Goal: Check status: Check status

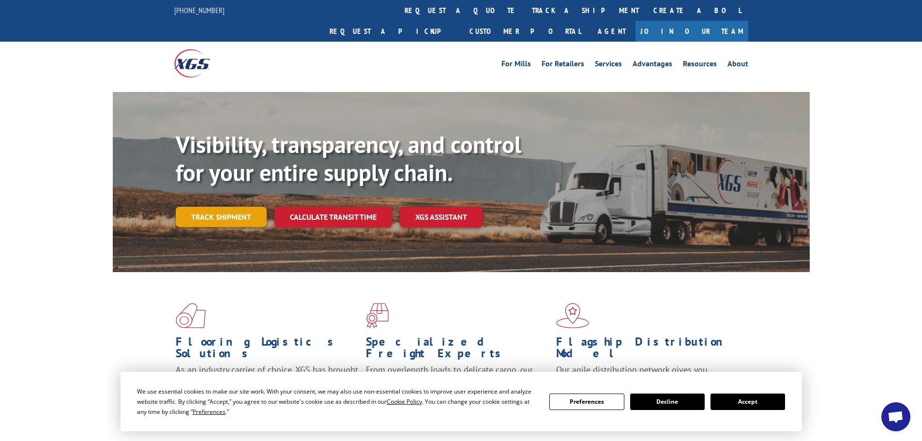
click at [212, 207] on link "Track shipment" at bounding box center [221, 217] width 91 height 20
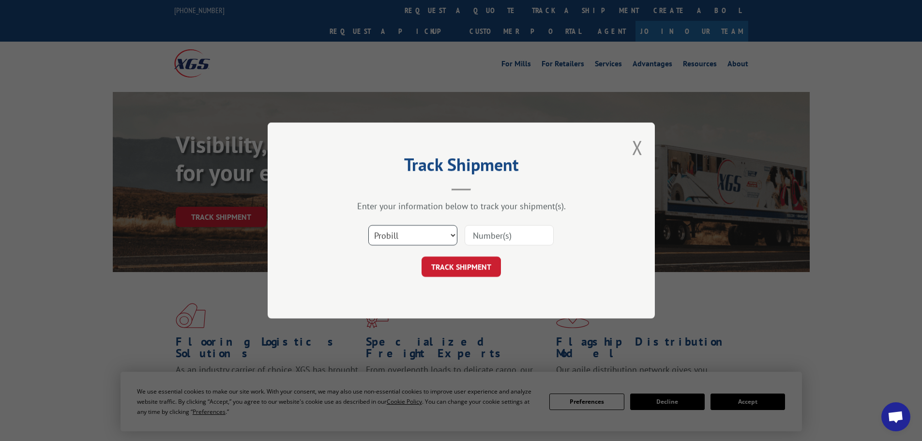
click at [399, 230] on select "Select category... Probill BOL PO" at bounding box center [412, 235] width 89 height 20
select select "po"
click at [368, 225] on select "Select category... Probill BOL PO" at bounding box center [412, 235] width 89 height 20
click at [480, 238] on input at bounding box center [509, 235] width 89 height 20
paste input "11519863"
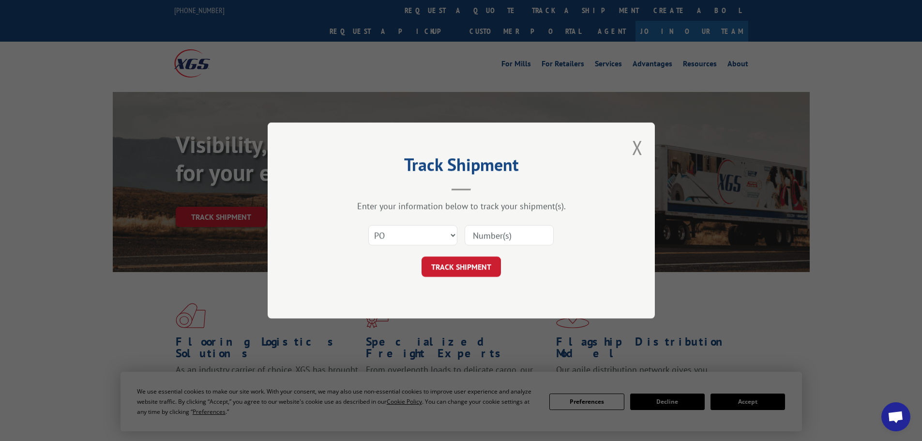
type input "11519863"
click button "TRACK SHIPMENT" at bounding box center [461, 267] width 79 height 20
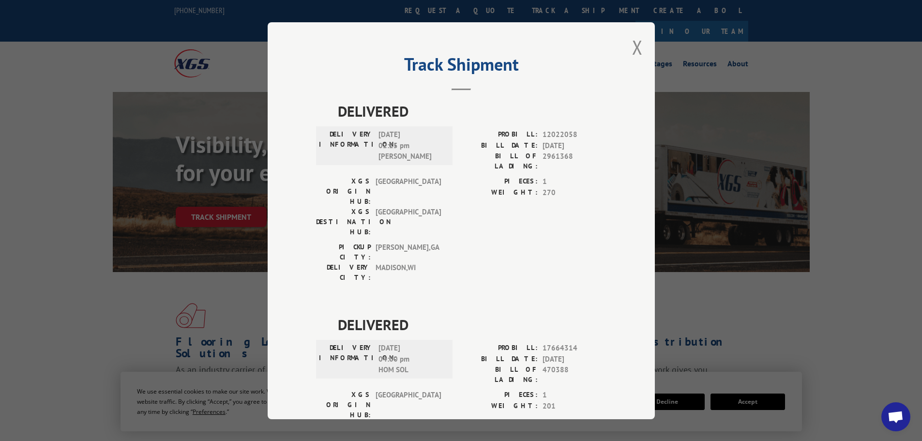
click at [626, 45] on div "Track Shipment DELIVERED DELIVERY INFORMATION: [DATE] 02:25 pm [PERSON_NAME]: 1…" at bounding box center [461, 220] width 387 height 397
click at [632, 46] on button "Close modal" at bounding box center [637, 47] width 11 height 26
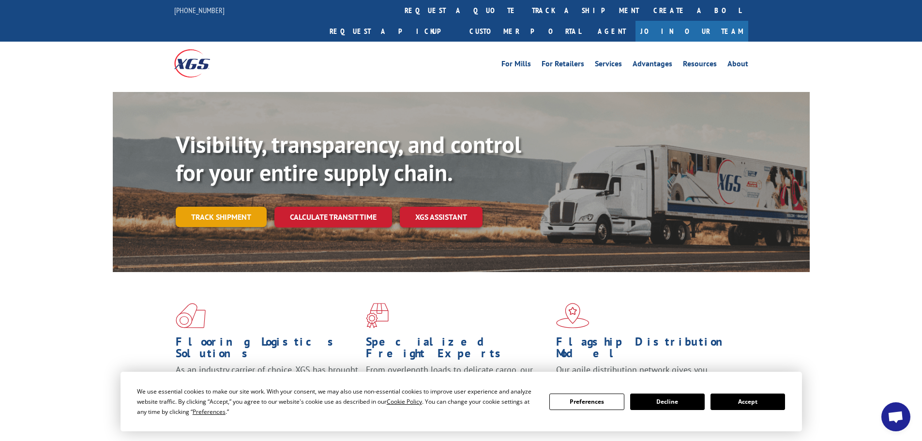
click at [222, 207] on link "Track shipment" at bounding box center [221, 217] width 91 height 20
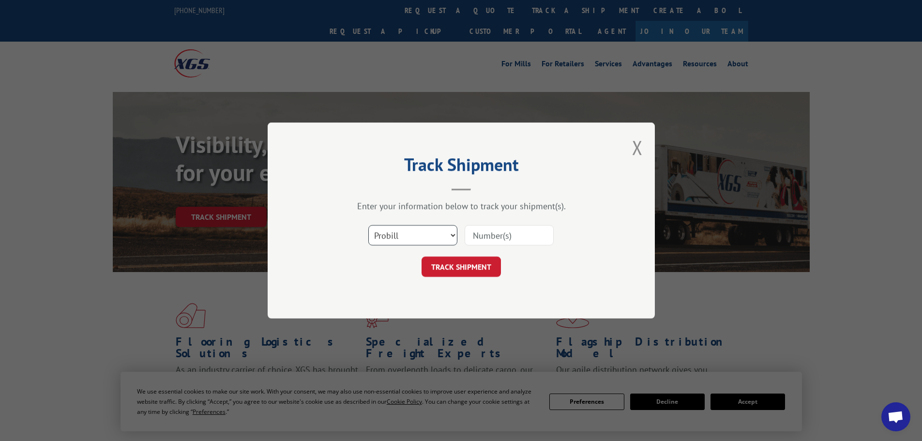
click at [422, 234] on select "Select category... Probill BOL PO" at bounding box center [412, 235] width 89 height 20
select select "po"
click at [368, 225] on select "Select category... Probill BOL PO" at bounding box center [412, 235] width 89 height 20
click at [512, 238] on input at bounding box center [509, 235] width 89 height 20
paste input "11519970"
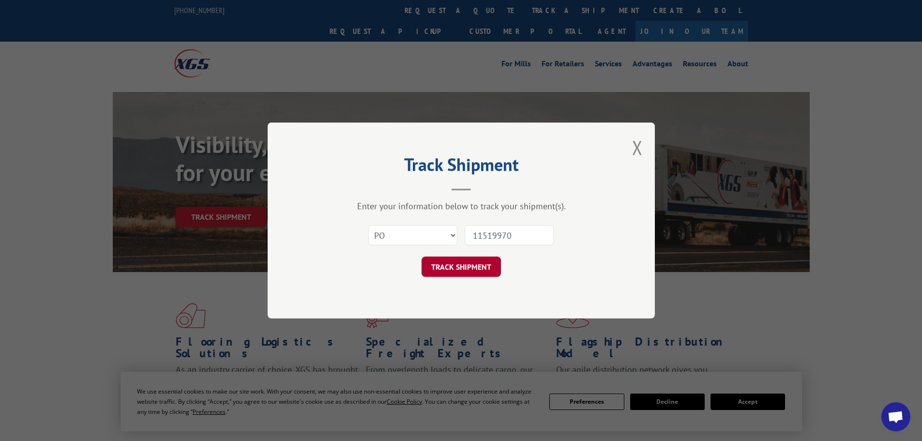
type input "11519970"
click at [456, 267] on button "TRACK SHIPMENT" at bounding box center [461, 267] width 79 height 20
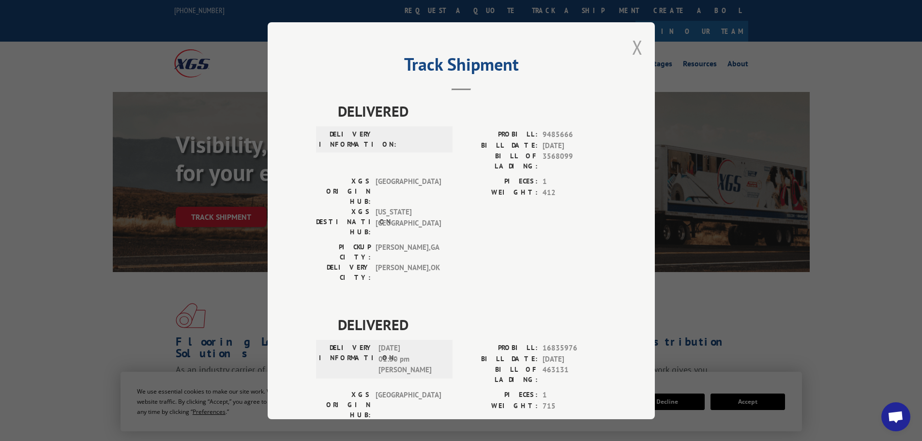
click at [634, 49] on button "Close modal" at bounding box center [637, 47] width 11 height 26
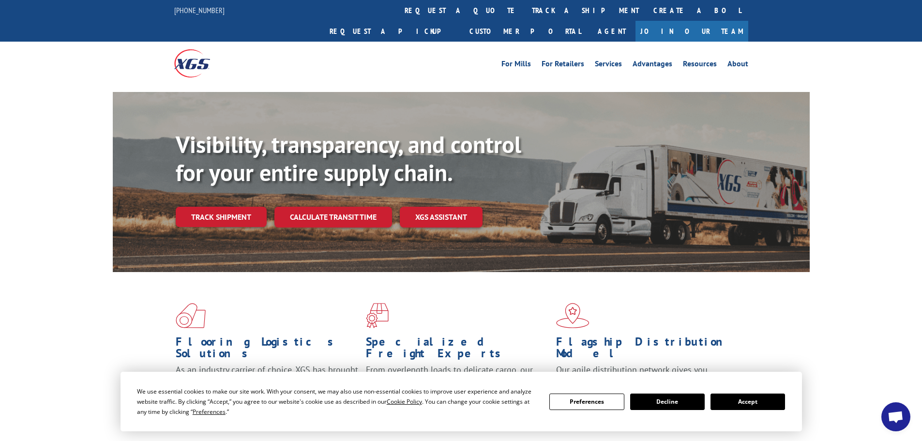
click at [197, 207] on link "Track shipment" at bounding box center [221, 217] width 91 height 20
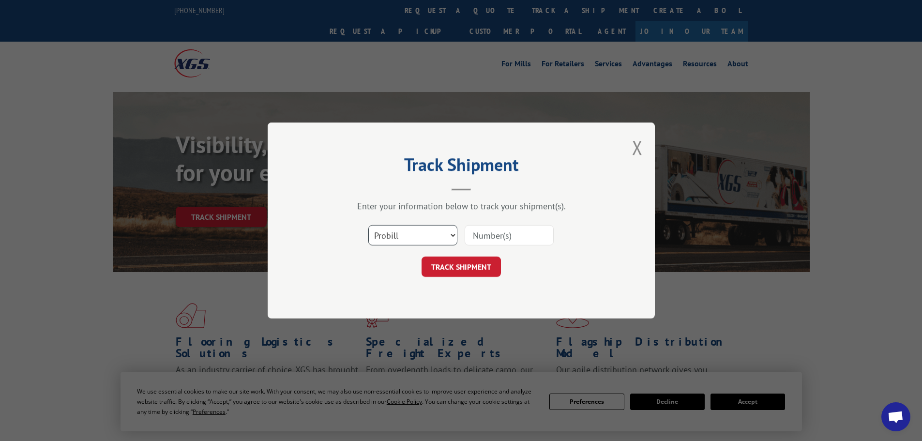
click at [395, 230] on select "Select category... Probill BOL PO" at bounding box center [412, 235] width 89 height 20
select select "po"
click at [368, 225] on select "Select category... Probill BOL PO" at bounding box center [412, 235] width 89 height 20
click at [481, 238] on input at bounding box center [509, 235] width 89 height 20
paste input "11519896"
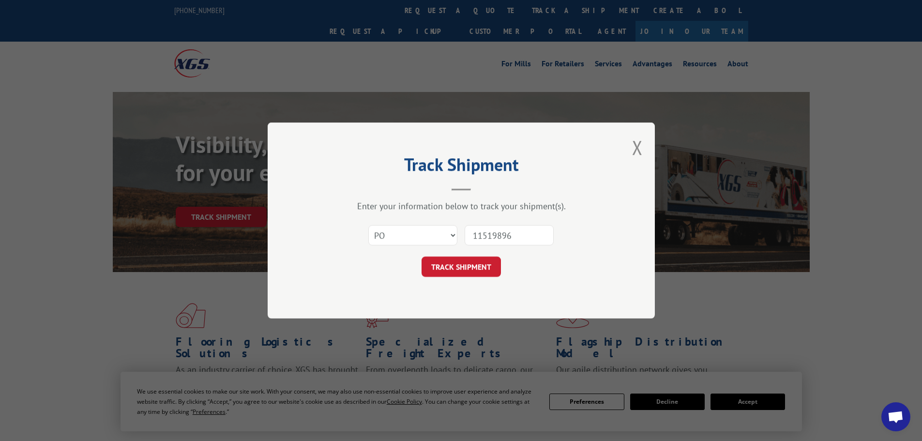
type input "11519896"
click at [455, 255] on form "Select category... Probill BOL PO 11519896 TRACK SHIPMENT" at bounding box center [461, 248] width 290 height 58
click at [453, 258] on button "TRACK SHIPMENT" at bounding box center [461, 267] width 79 height 20
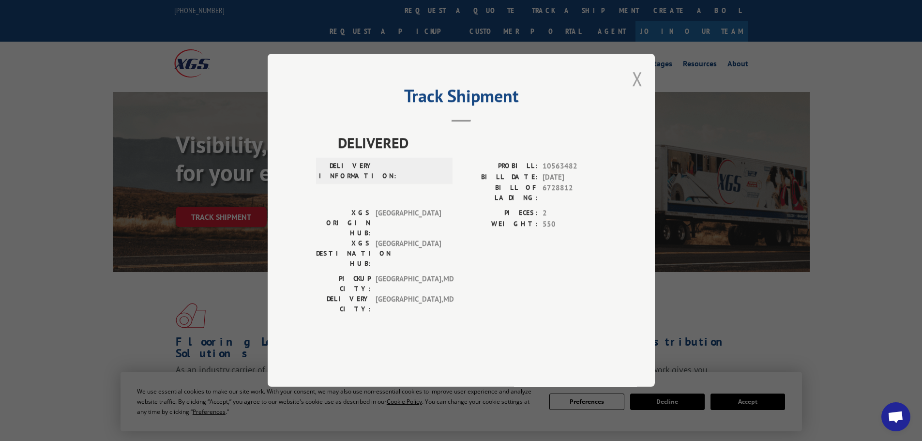
click at [636, 91] on button "Close modal" at bounding box center [637, 79] width 11 height 26
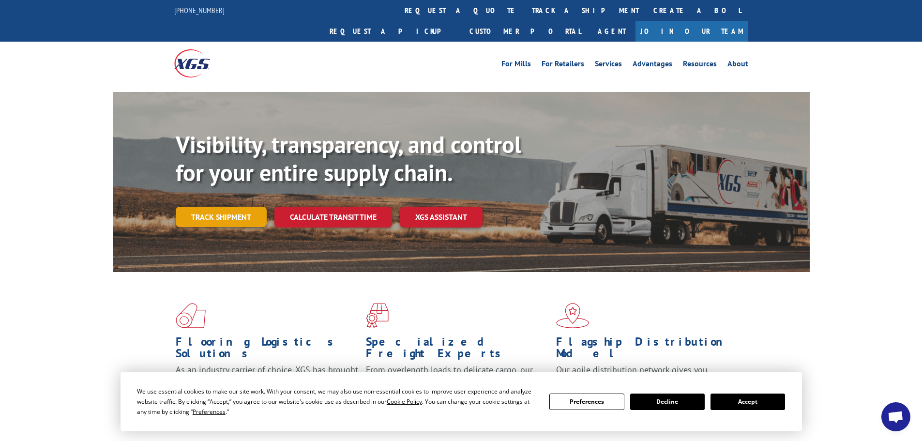
click at [194, 207] on link "Track shipment" at bounding box center [221, 217] width 91 height 20
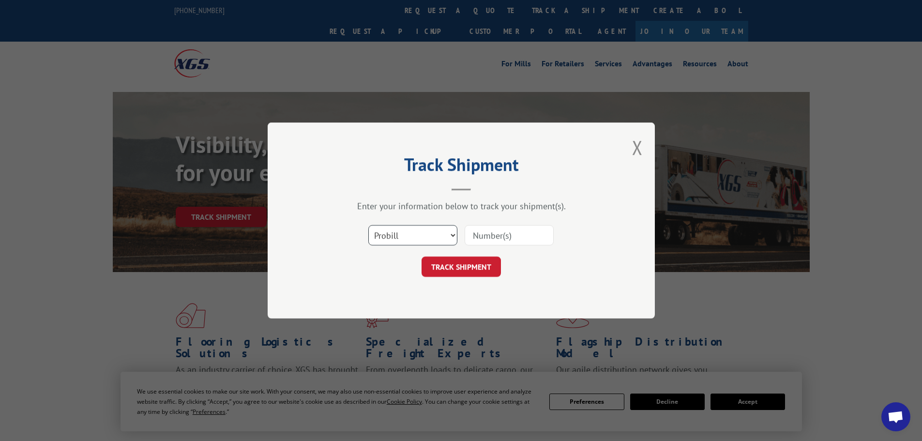
click at [383, 233] on select "Select category... Probill BOL PO" at bounding box center [412, 235] width 89 height 20
select select "po"
click at [368, 225] on select "Select category... Probill BOL PO" at bounding box center [412, 235] width 89 height 20
click at [479, 234] on input at bounding box center [509, 235] width 89 height 20
paste input "11519896"
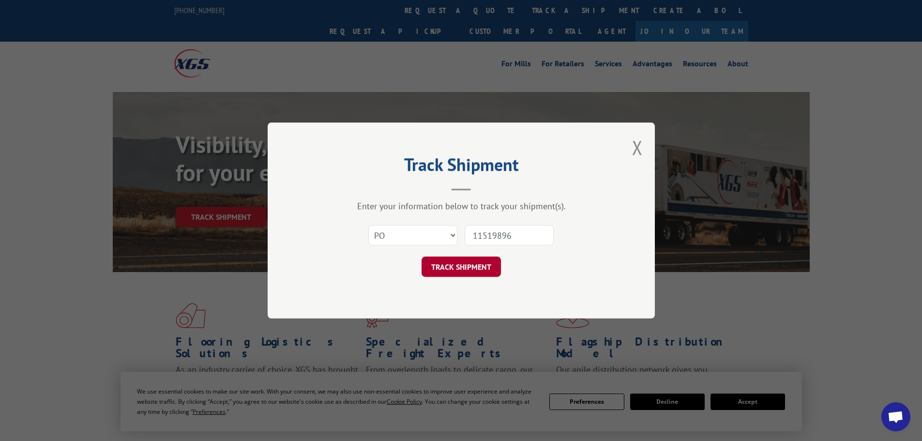
type input "11519896"
click at [437, 270] on button "TRACK SHIPMENT" at bounding box center [461, 267] width 79 height 20
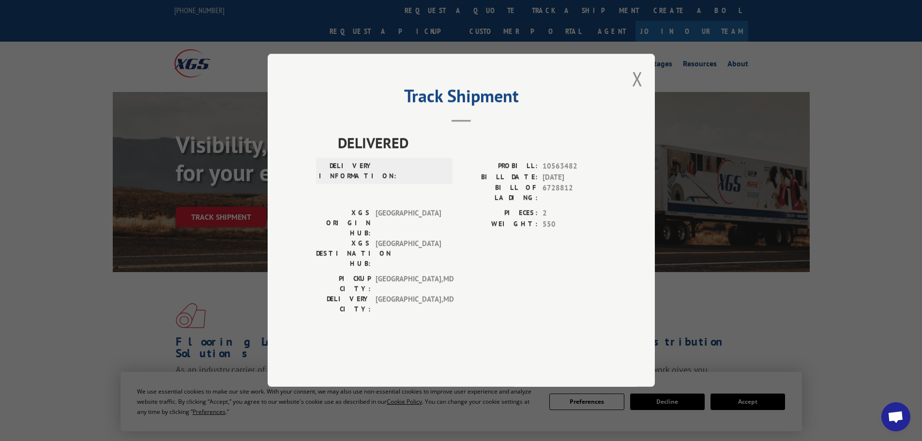
click at [645, 103] on div "Track Shipment DELIVERED DELIVERY INFORMATION: PROBILL: 10563482 BILL DATE: [DA…" at bounding box center [461, 220] width 387 height 333
click at [635, 91] on button "Close modal" at bounding box center [637, 79] width 11 height 26
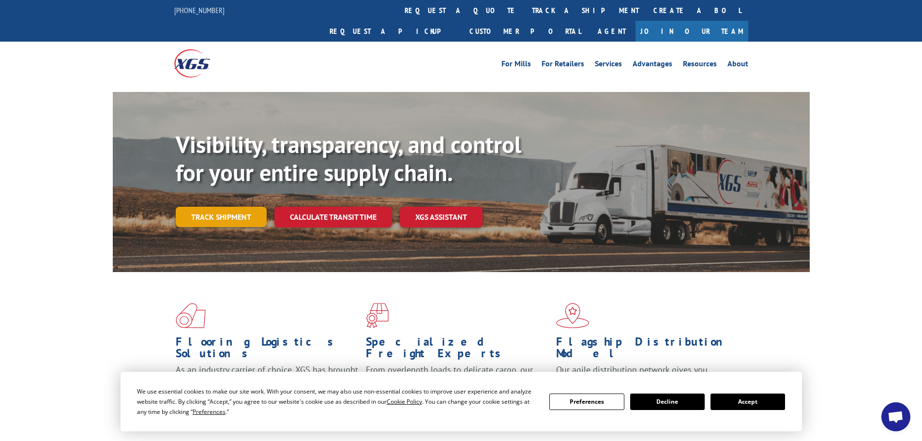
click at [206, 207] on link "Track shipment" at bounding box center [221, 217] width 91 height 20
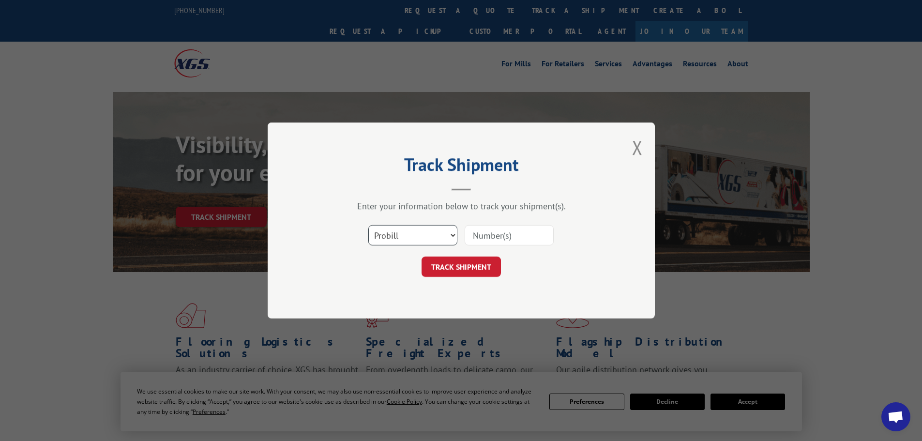
click at [416, 232] on select "Select category... Probill BOL PO" at bounding box center [412, 235] width 89 height 20
select select "po"
click at [368, 225] on select "Select category... Probill BOL PO" at bounding box center [412, 235] width 89 height 20
click at [516, 239] on input at bounding box center [509, 235] width 89 height 20
paste input "11519962"
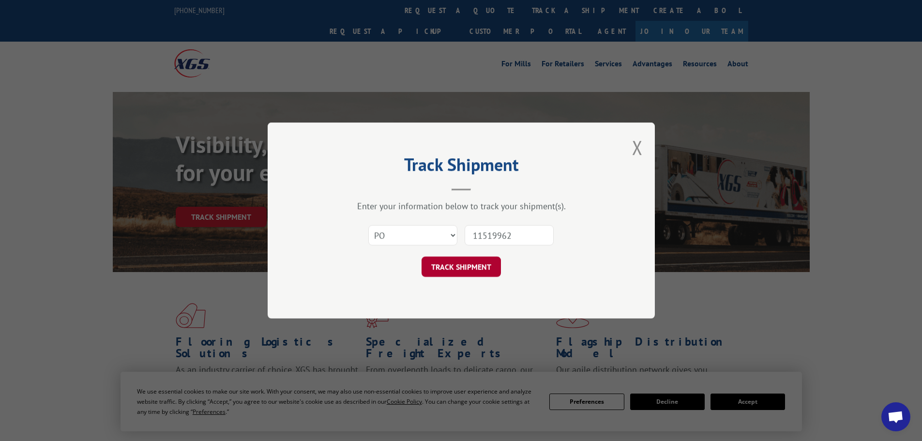
type input "11519962"
click at [452, 270] on button "TRACK SHIPMENT" at bounding box center [461, 267] width 79 height 20
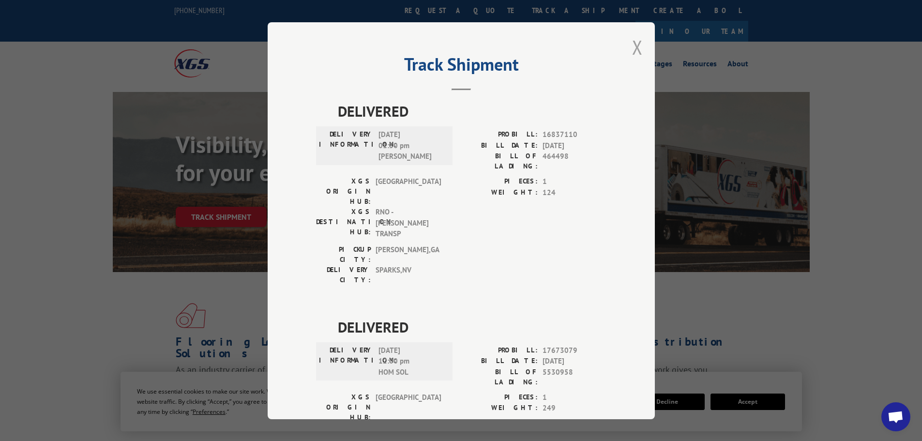
click at [635, 51] on button "Close modal" at bounding box center [637, 47] width 11 height 26
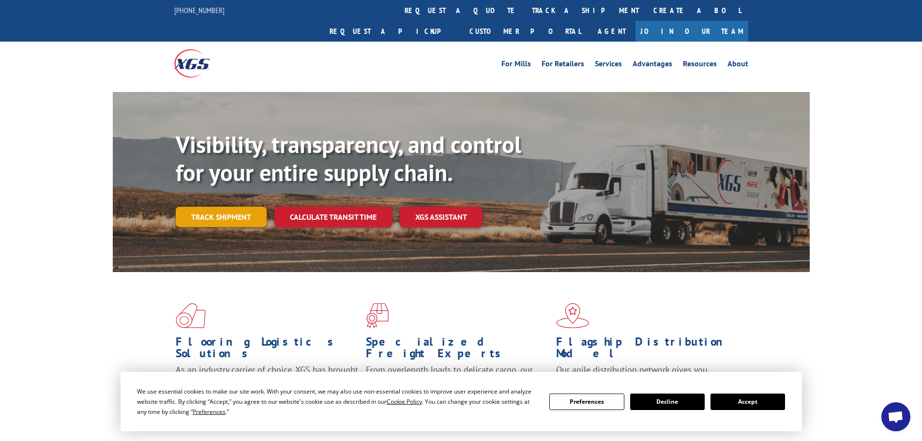
click at [193, 207] on link "Track shipment" at bounding box center [221, 217] width 91 height 20
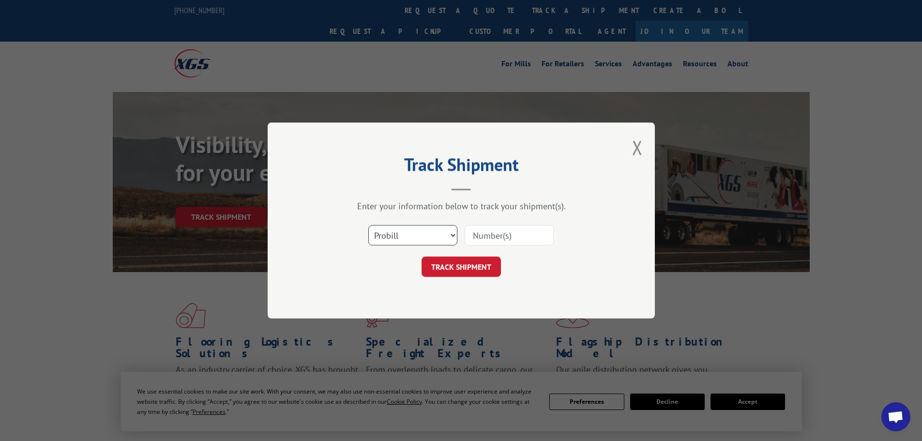
click at [434, 233] on select "Select category... Probill BOL PO" at bounding box center [412, 235] width 89 height 20
select select "po"
click at [368, 225] on select "Select category... Probill BOL PO" at bounding box center [412, 235] width 89 height 20
click at [481, 238] on input at bounding box center [509, 235] width 89 height 20
paste input "11519896"
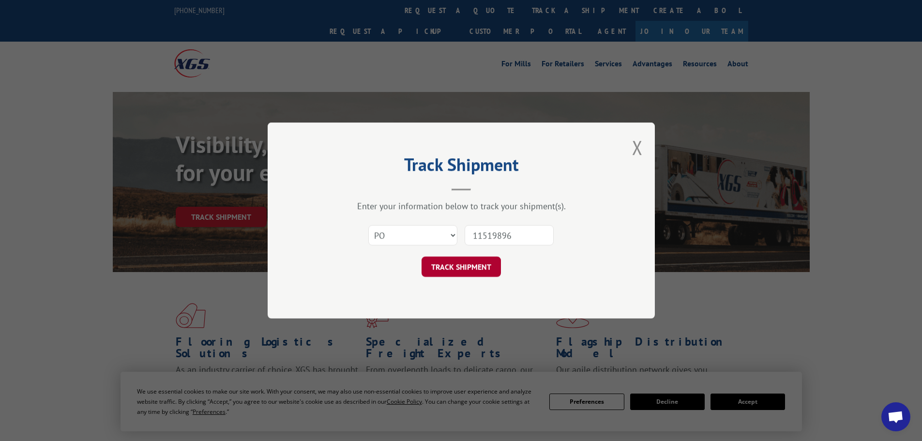
type input "11519896"
click at [462, 265] on button "TRACK SHIPMENT" at bounding box center [461, 267] width 79 height 20
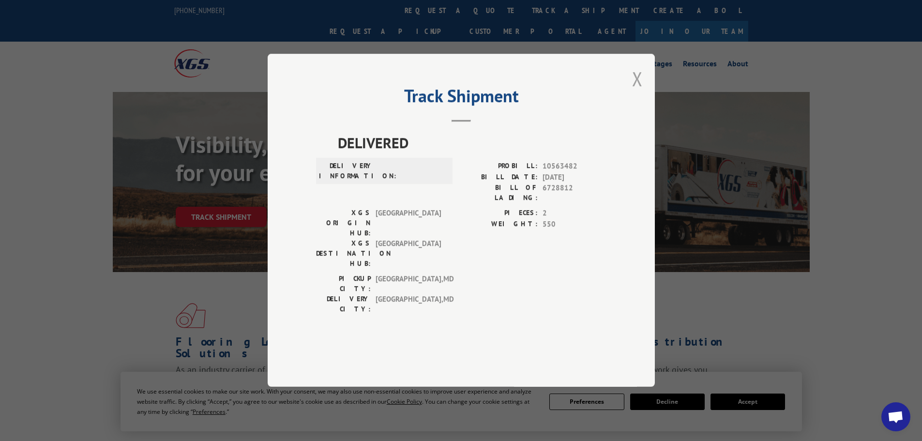
click at [633, 91] on button "Close modal" at bounding box center [637, 79] width 11 height 26
